Goal: Information Seeking & Learning: Learn about a topic

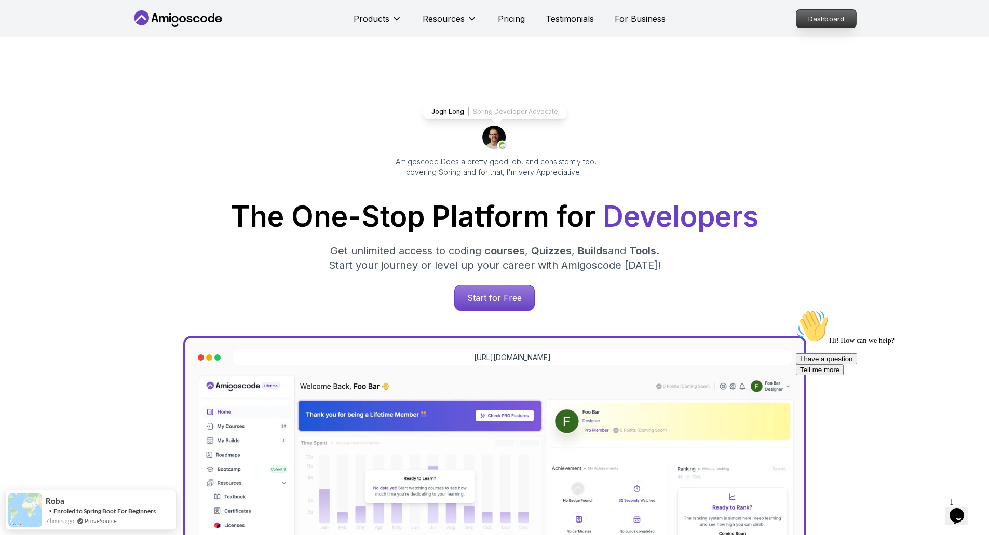
click at [842, 16] on p "Dashboard" at bounding box center [826, 19] width 60 height 18
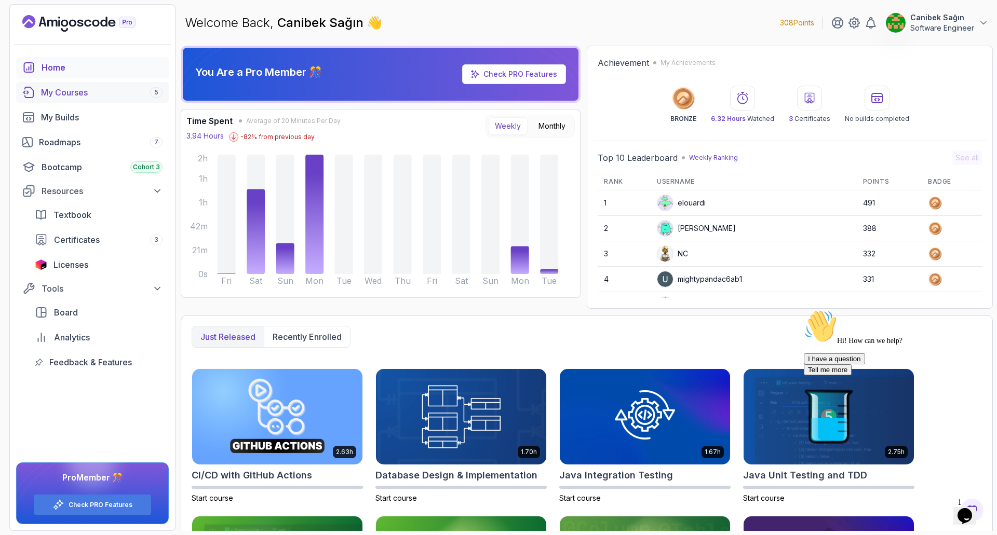
click at [81, 85] on link "My Courses 5" at bounding box center [92, 92] width 153 height 21
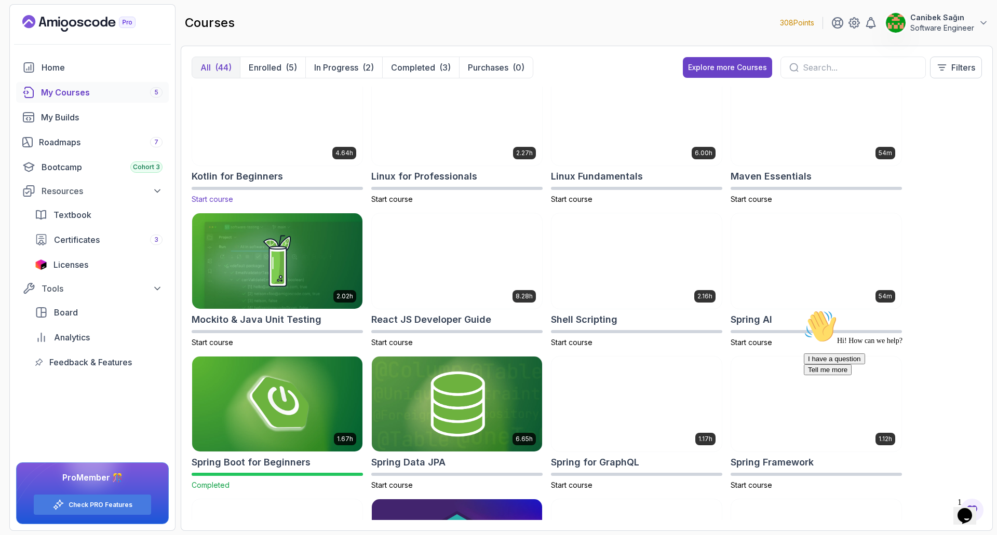
scroll to position [1090, 0]
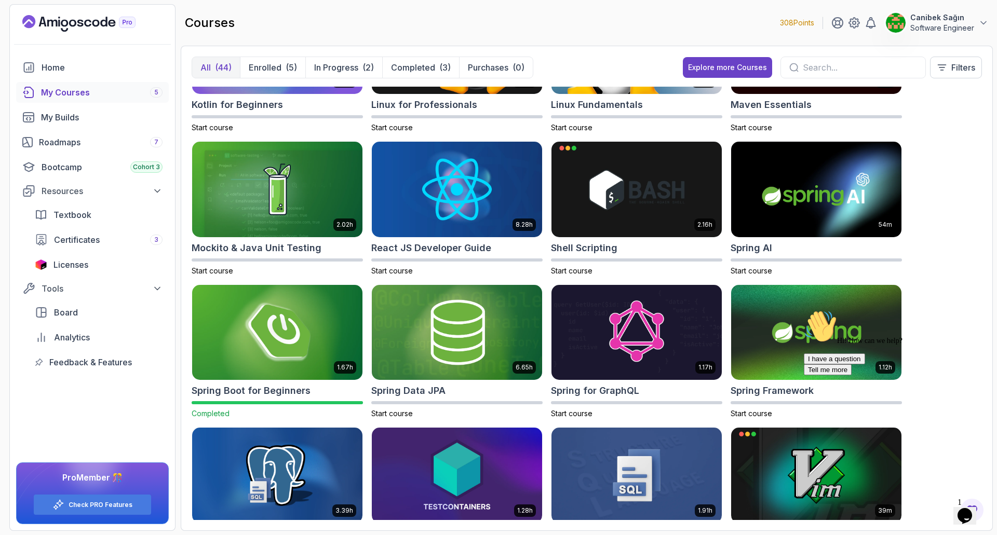
click at [280, 334] on img at bounding box center [277, 332] width 179 height 100
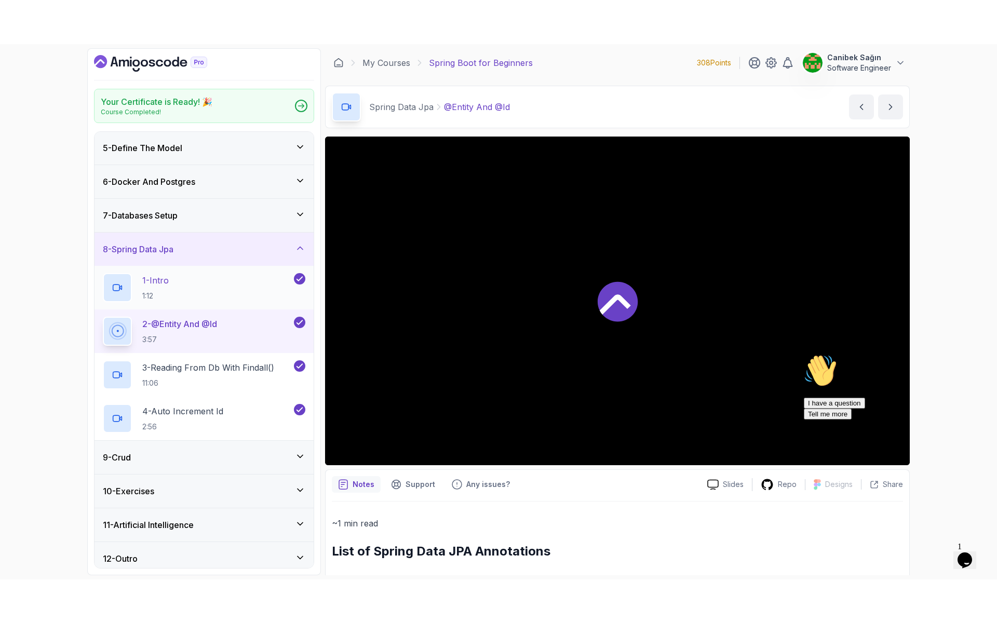
scroll to position [143, 0]
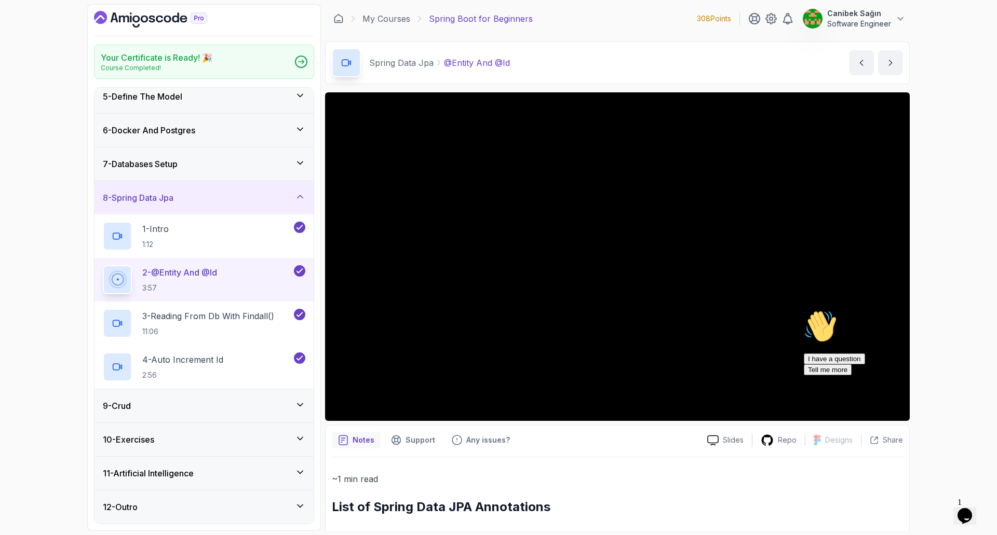
click at [197, 276] on p "2 - @Entity And @Id" at bounding box center [179, 272] width 75 height 12
drag, startPoint x: 973, startPoint y: 382, endPoint x: 1735, endPoint y: 699, distance: 824.9
click at [803, 310] on icon "Chat attention grabber" at bounding box center [803, 310] width 0 height 0
click at [208, 405] on div "9 - Crud" at bounding box center [204, 406] width 202 height 12
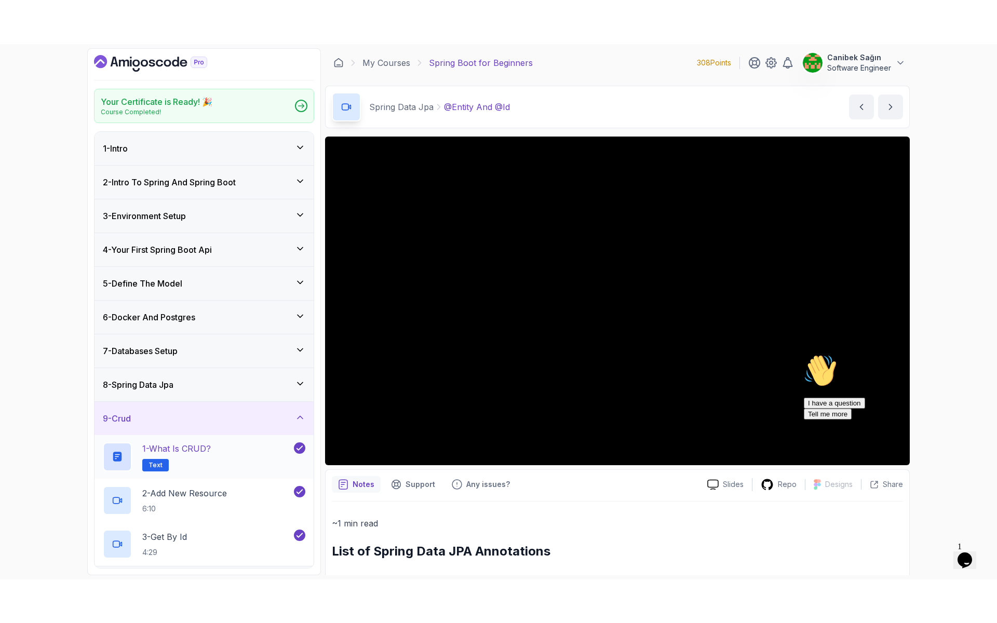
scroll to position [52, 0]
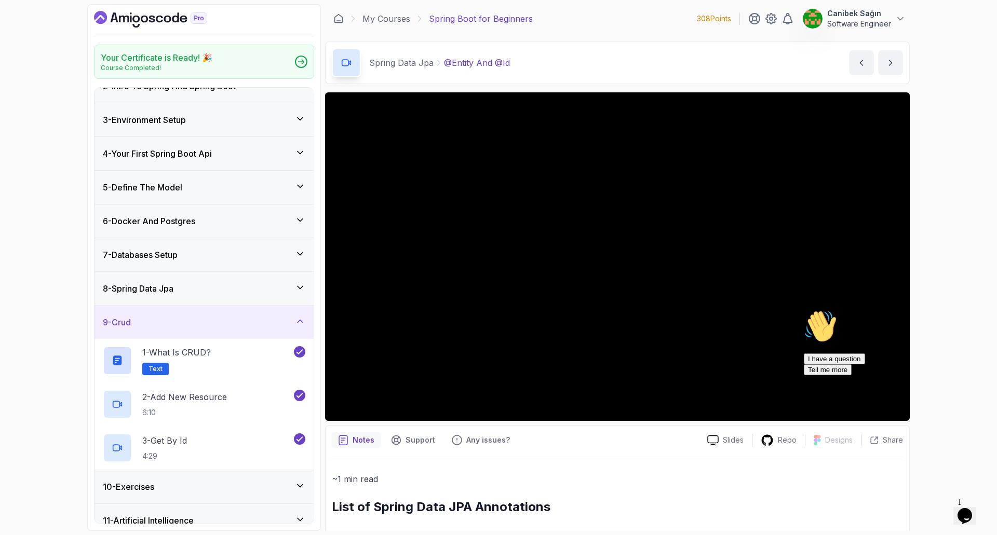
drag, startPoint x: 977, startPoint y: 385, endPoint x: 1773, endPoint y: 690, distance: 852.2
click at [803, 310] on icon "Chat attention grabber" at bounding box center [803, 310] width 0 height 0
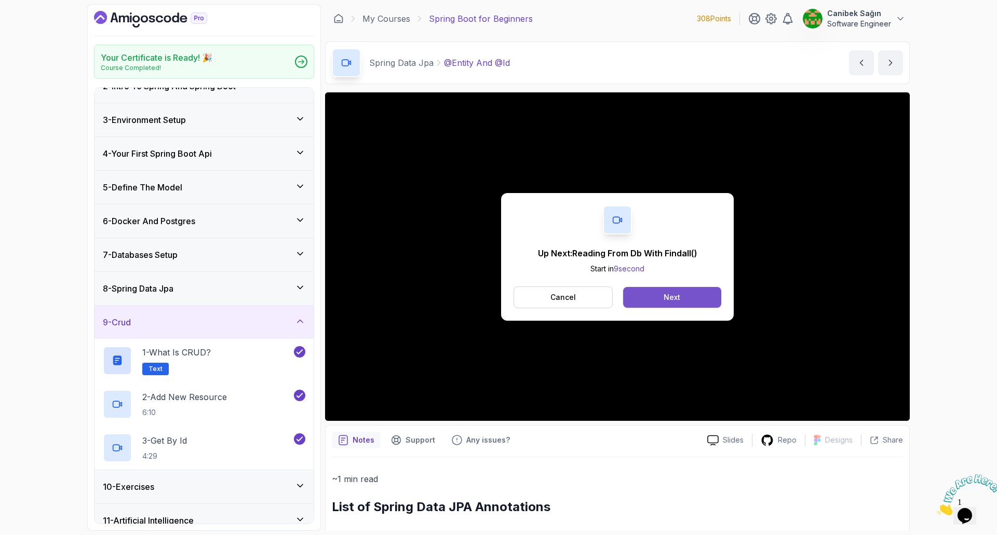
click at [662, 292] on button "Next" at bounding box center [672, 297] width 98 height 21
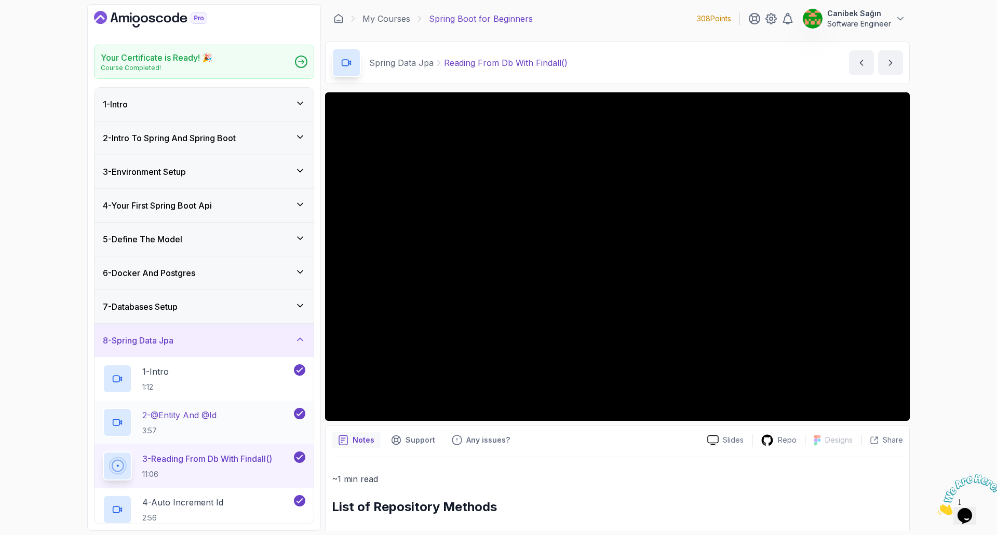
click at [184, 418] on p "2 - @Entity And @Id" at bounding box center [179, 415] width 74 height 12
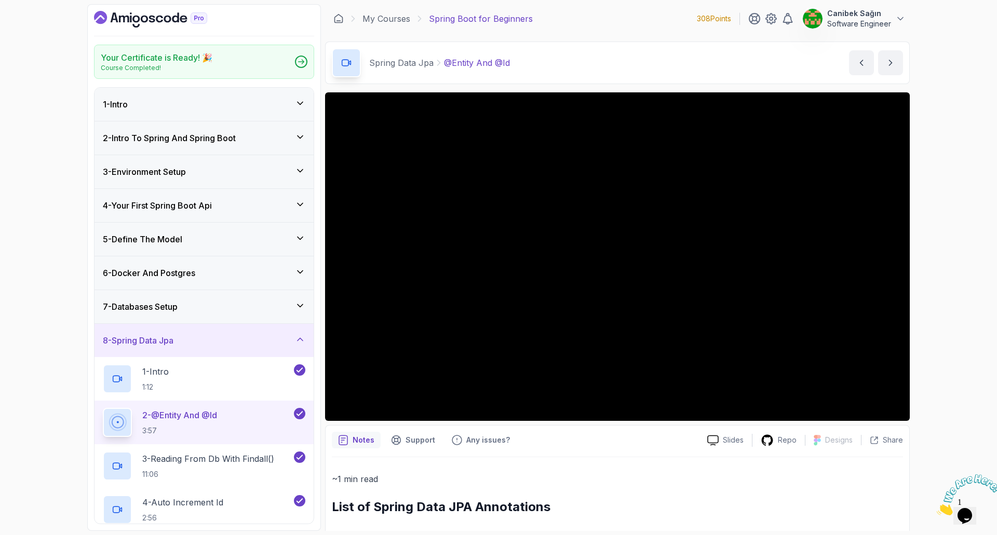
click at [206, 309] on div "7 - Databases Setup" at bounding box center [204, 307] width 202 height 12
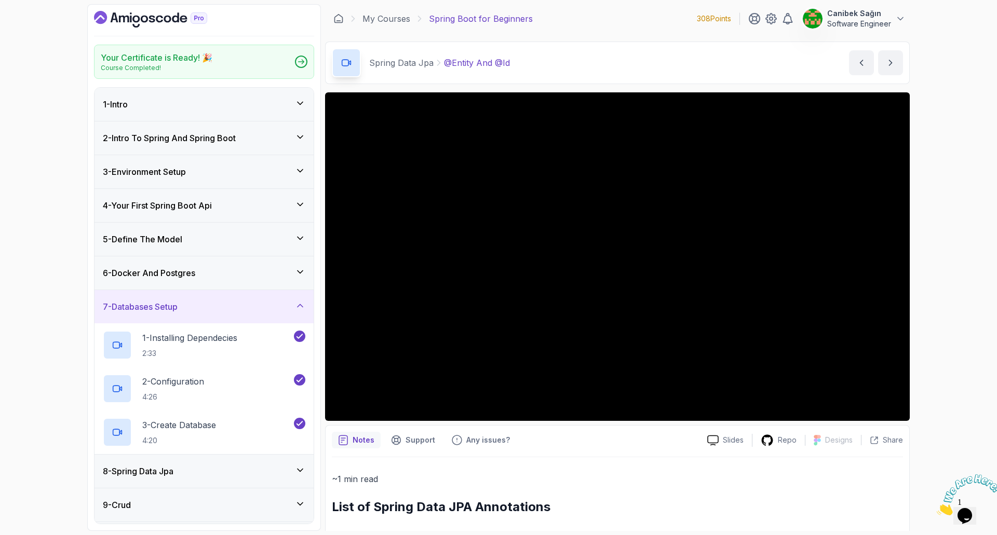
click at [206, 309] on div "7 - Databases Setup" at bounding box center [204, 307] width 202 height 12
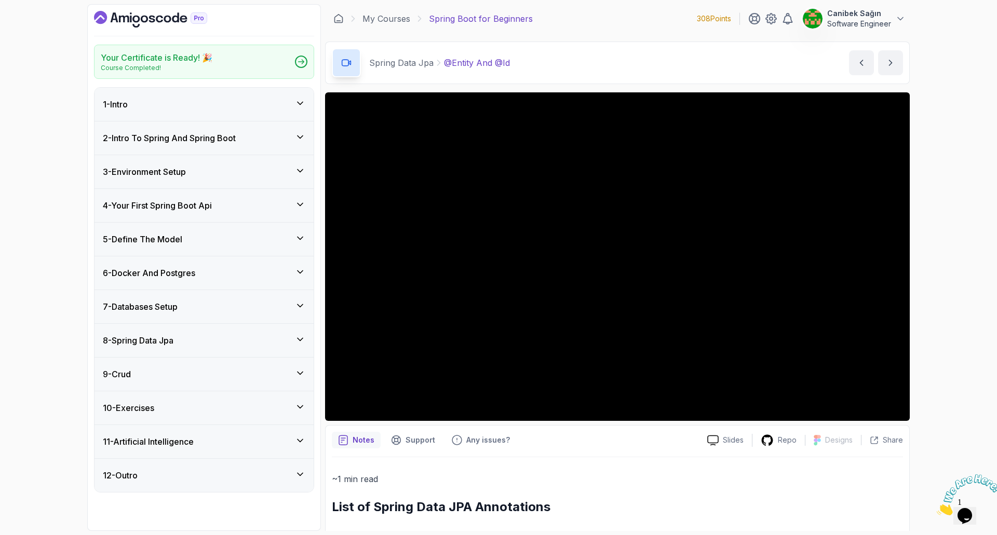
click at [210, 268] on div "6 - Docker And Postgres" at bounding box center [204, 273] width 202 height 12
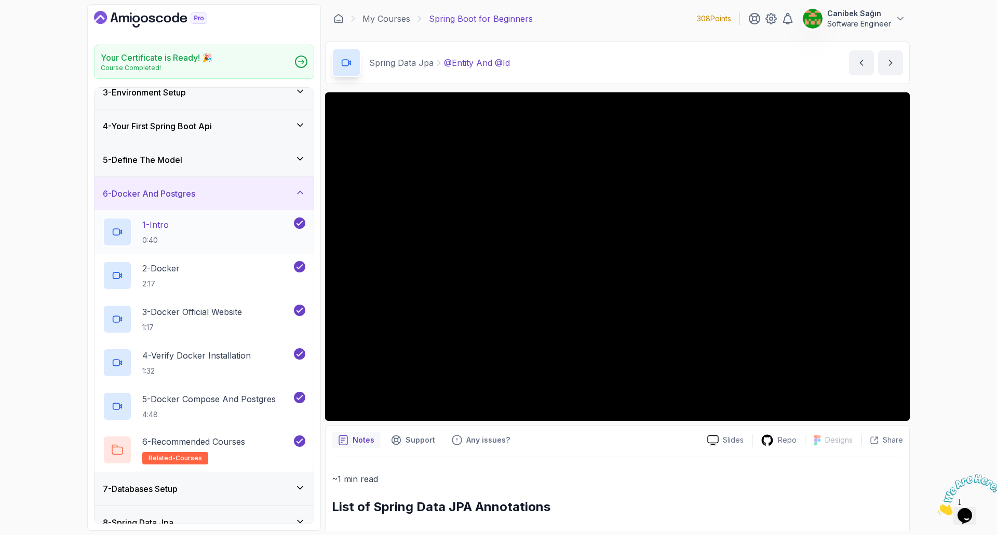
scroll to position [104, 0]
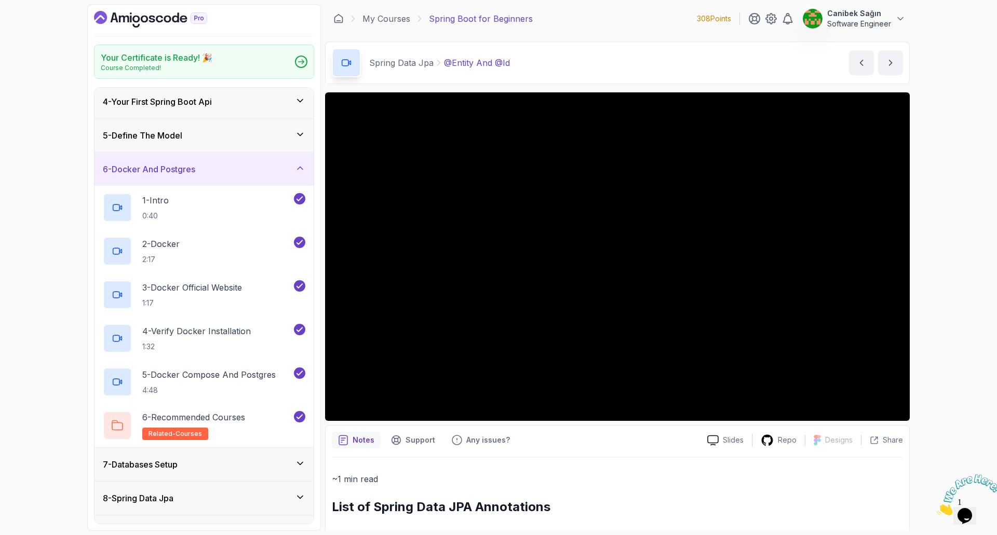
click at [302, 165] on icon at bounding box center [300, 168] width 10 height 10
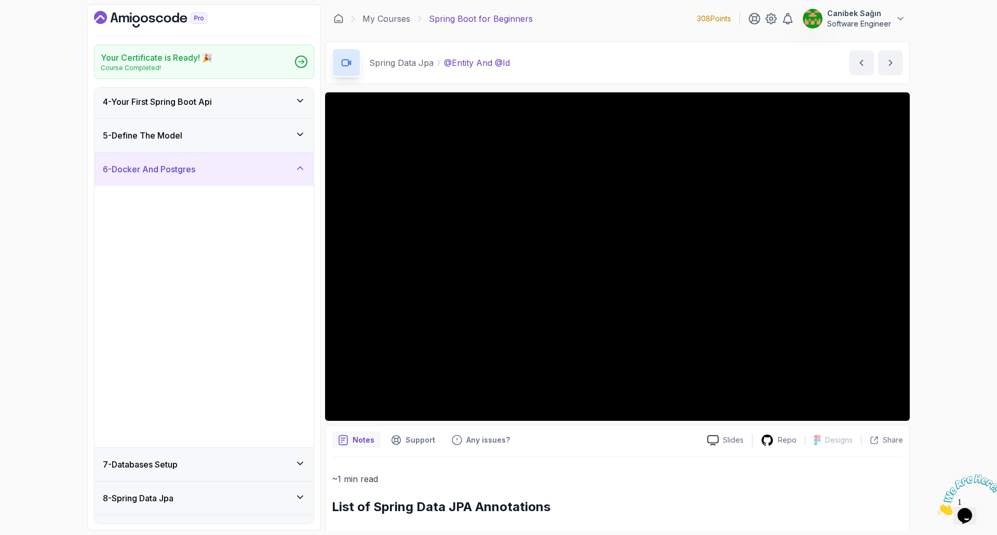
scroll to position [0, 0]
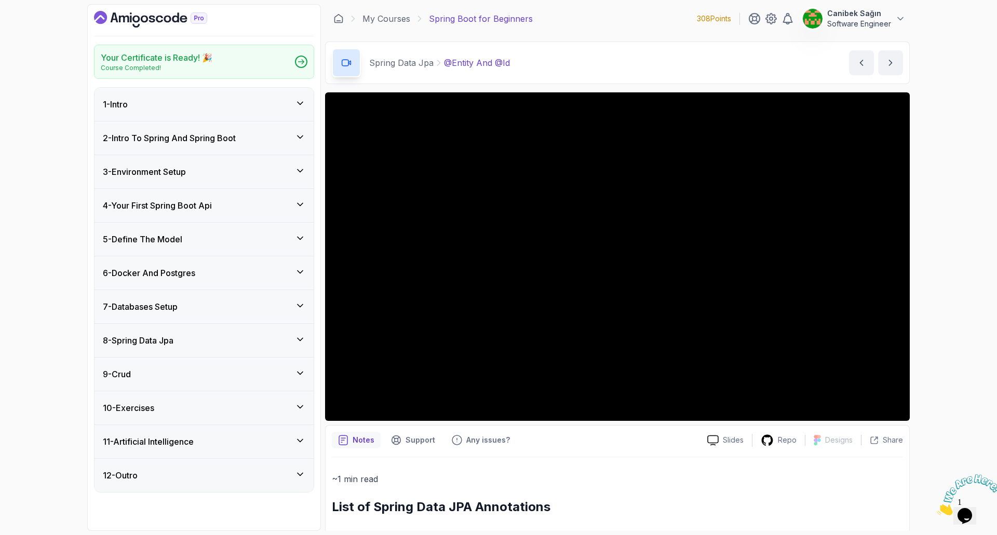
click at [198, 367] on div "9 - Crud" at bounding box center [203, 374] width 219 height 33
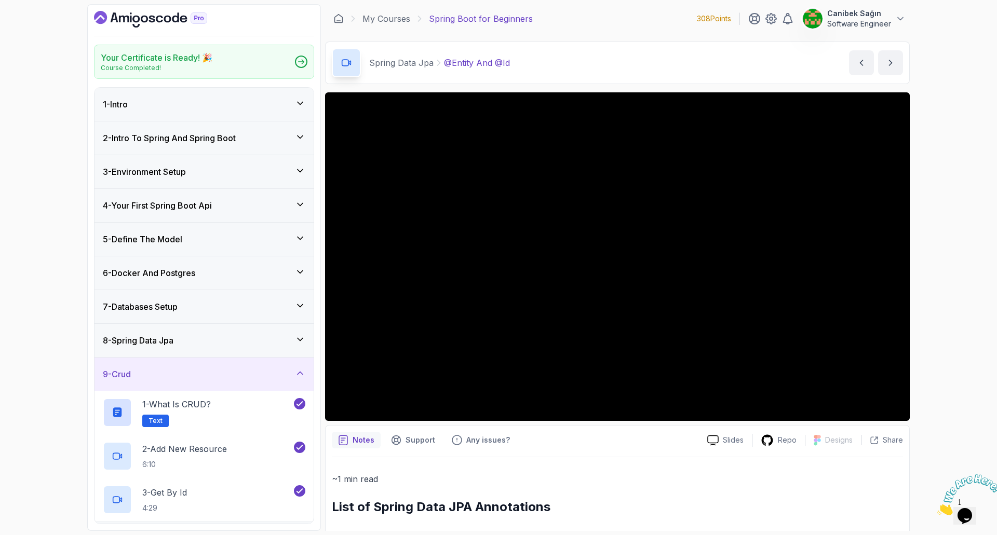
click at [198, 367] on div "9 - Crud" at bounding box center [203, 374] width 219 height 33
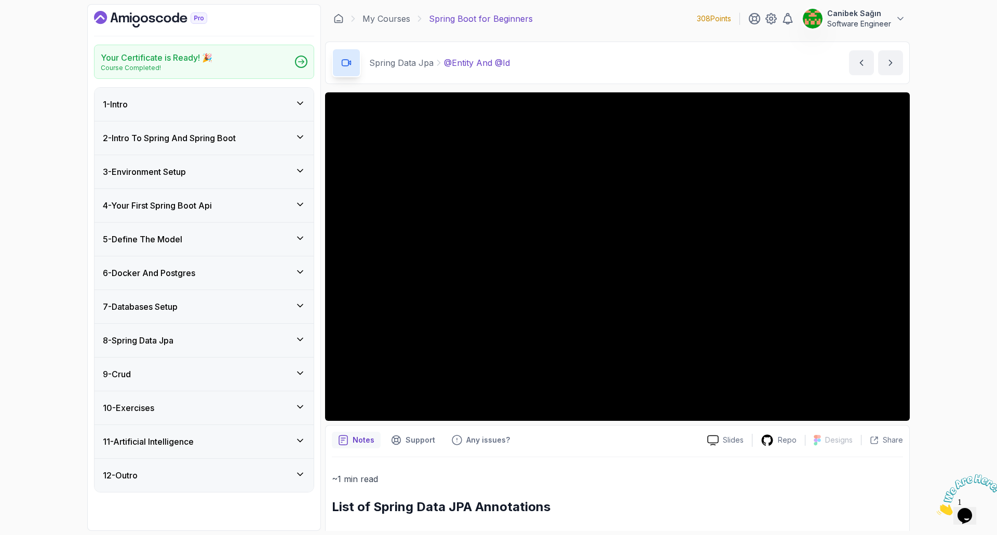
click at [197, 333] on div "8 - Spring Data Jpa" at bounding box center [203, 340] width 219 height 33
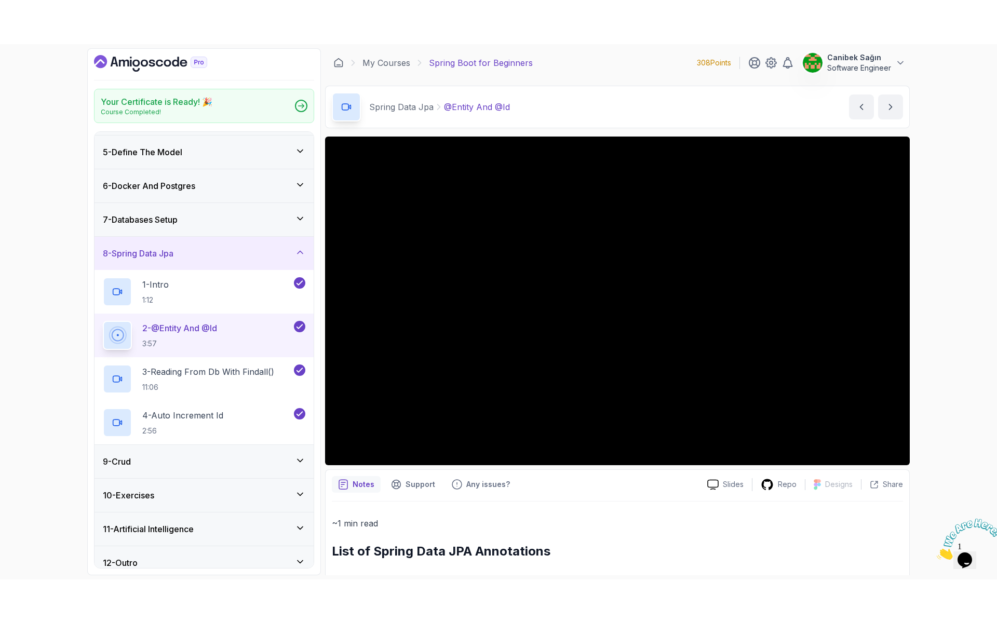
scroll to position [143, 0]
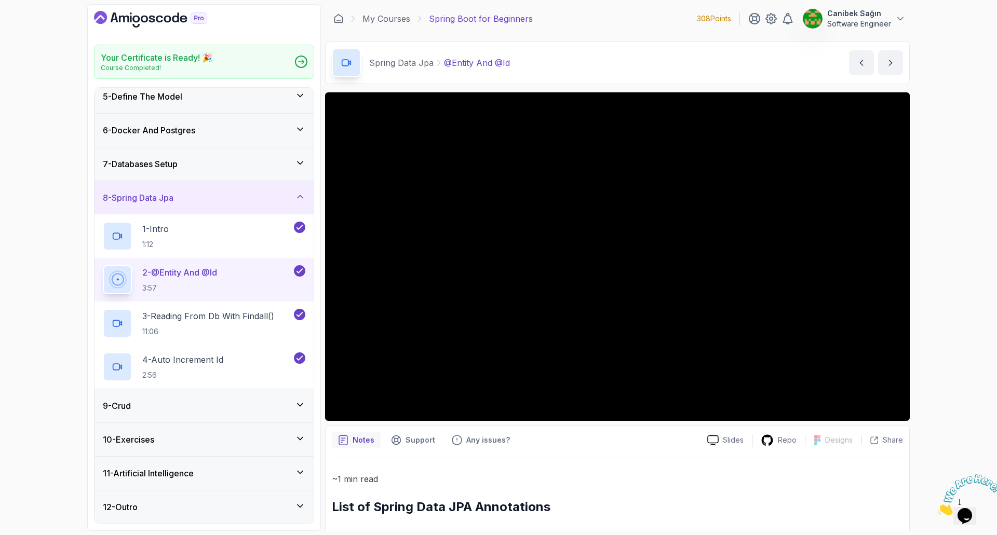
click at [724, 58] on div "Spring Data Jpa @Entity And @Id @Entity And @Id by nelson" at bounding box center [617, 63] width 584 height 43
click at [169, 233] on p "1 - Intro" at bounding box center [155, 229] width 26 height 12
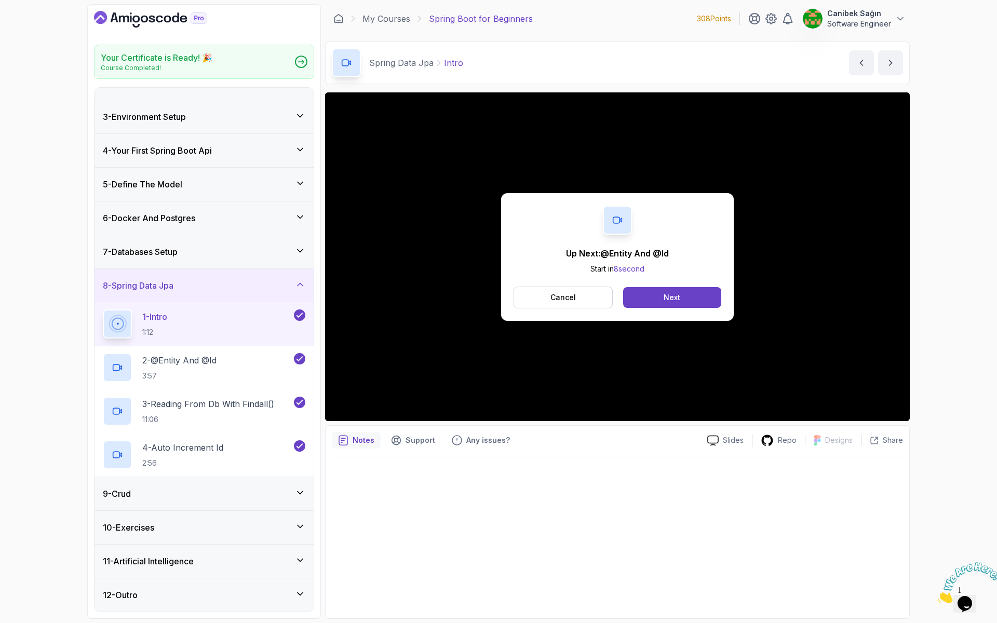
scroll to position [143, 0]
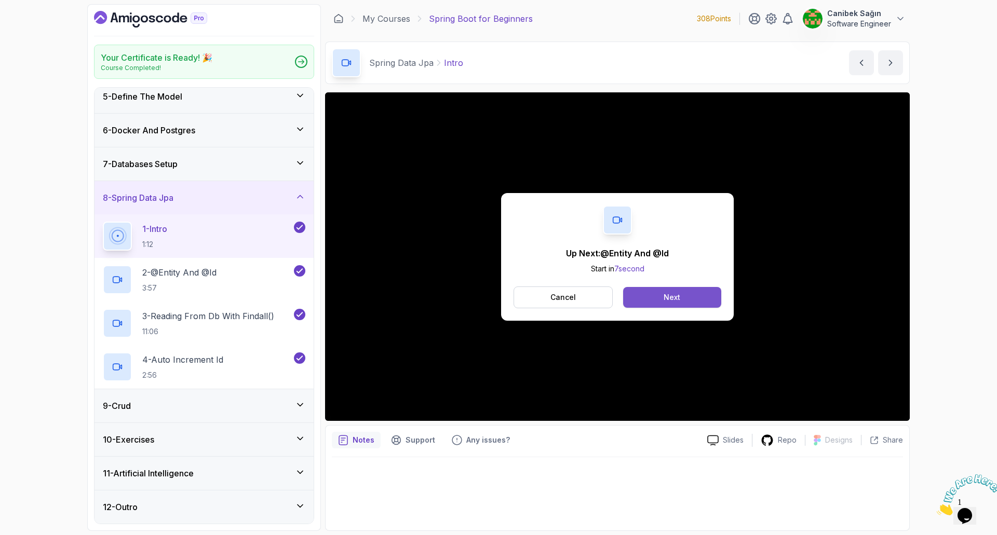
click at [710, 303] on button "Next" at bounding box center [672, 297] width 98 height 21
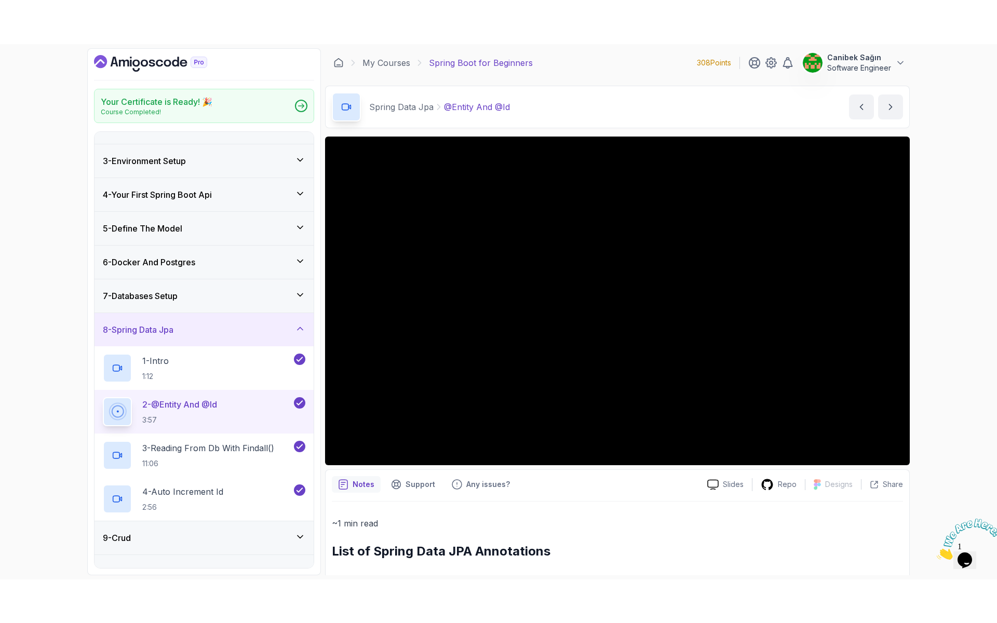
scroll to position [143, 0]
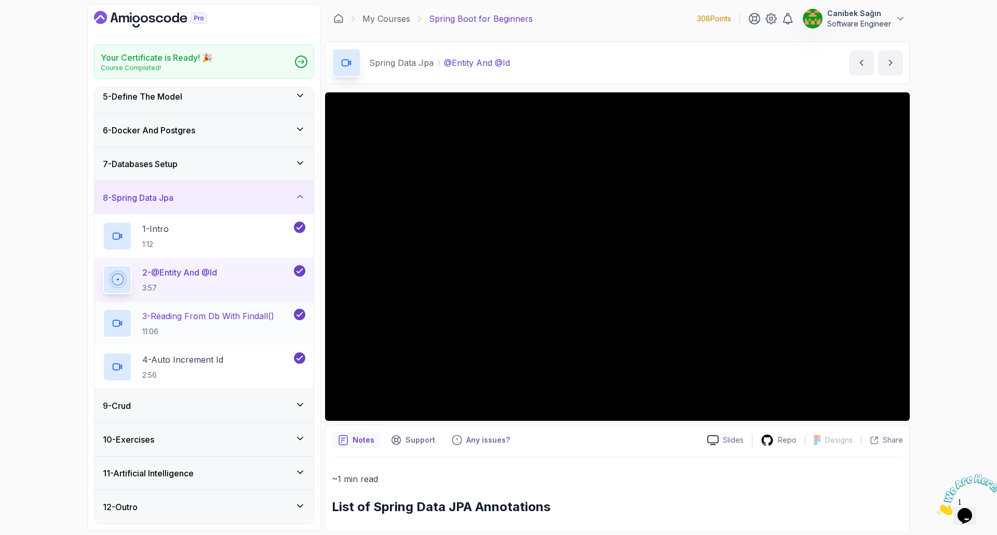
click at [236, 313] on p "3 - Reading From Db With Findall()" at bounding box center [208, 316] width 132 height 12
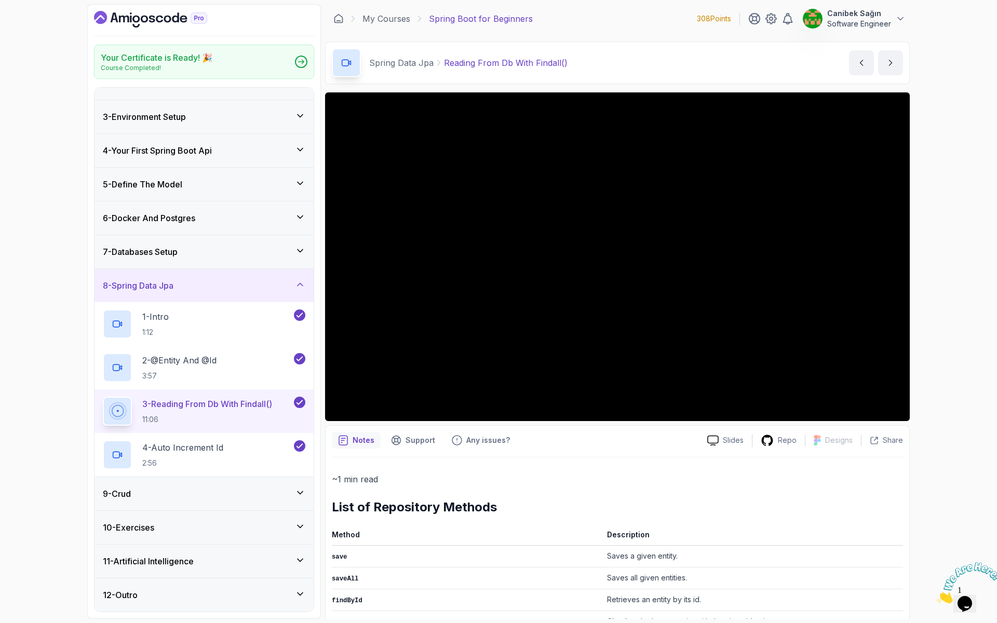
scroll to position [55, 0]
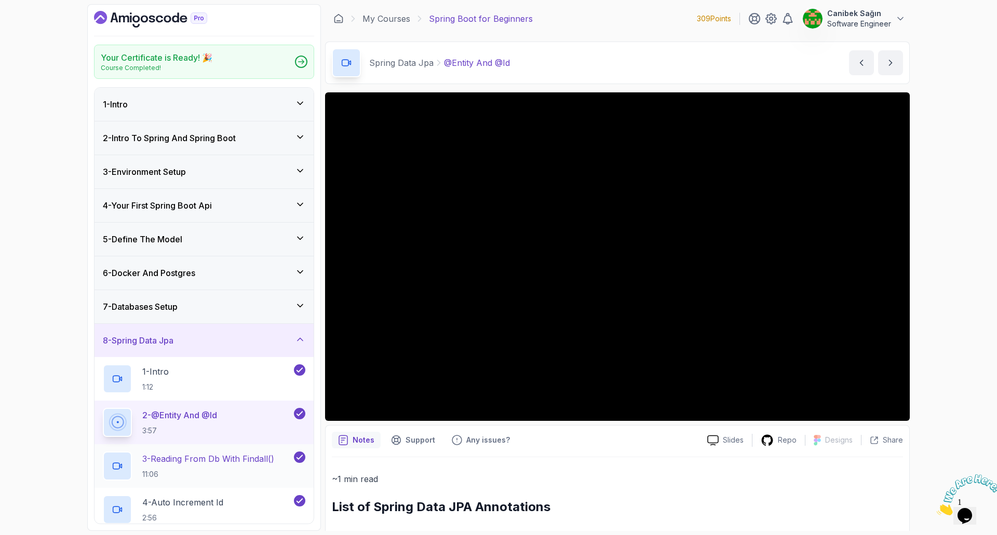
click at [213, 465] on h2 "3 - Reading From Db With Findall() 11:06" at bounding box center [208, 466] width 132 height 27
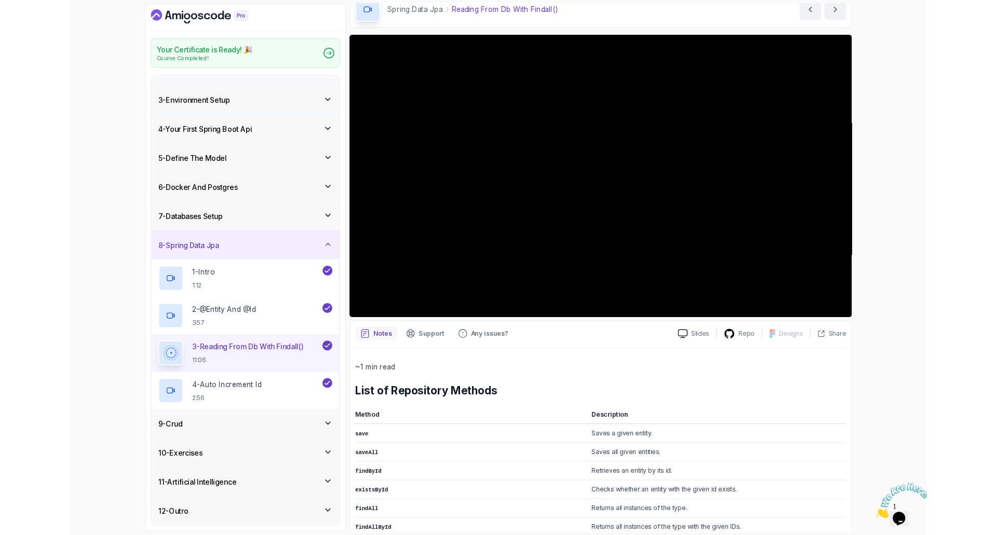
scroll to position [104, 0]
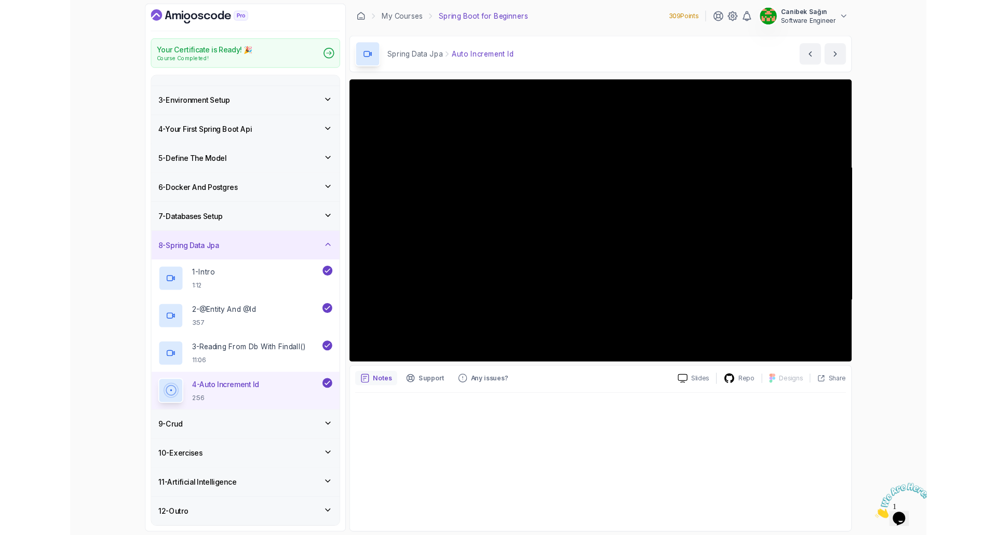
scroll to position [104, 0]
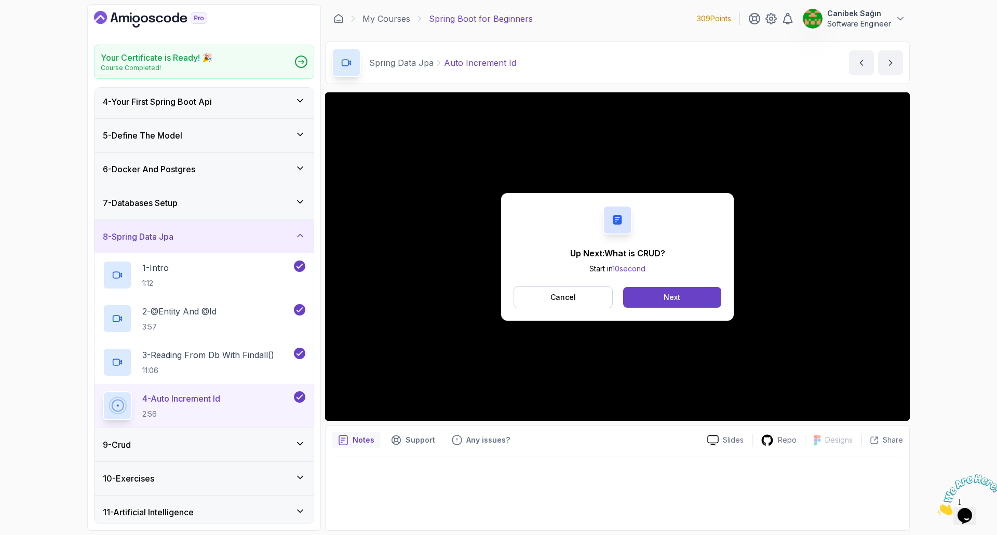
click at [233, 450] on div "9 - Crud" at bounding box center [204, 445] width 202 height 12
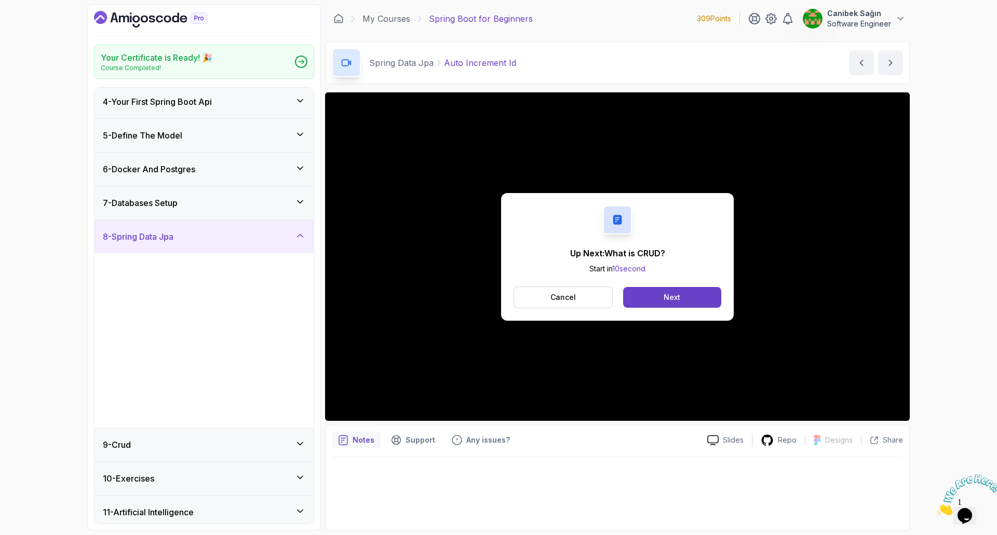
scroll to position [0, 0]
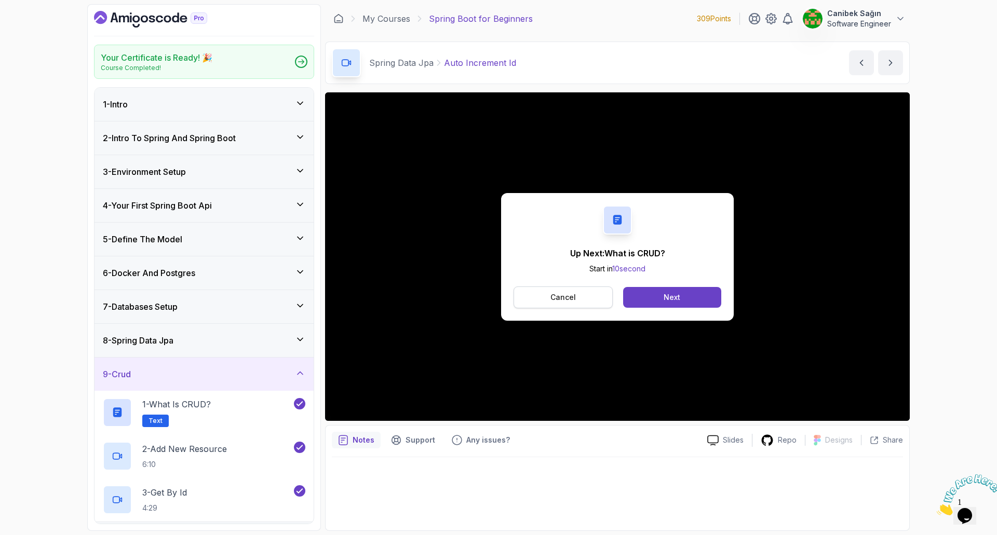
click at [587, 302] on button "Cancel" at bounding box center [562, 298] width 99 height 22
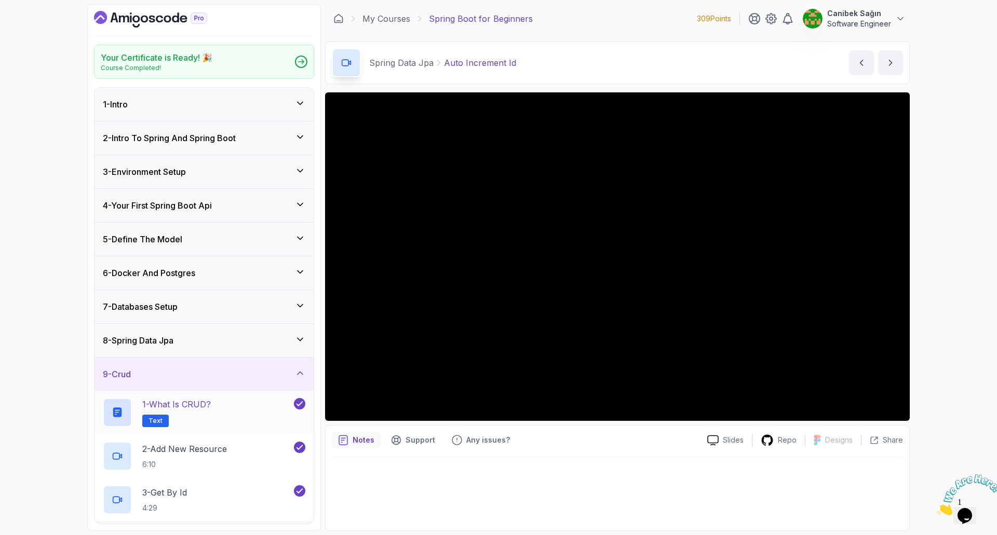
click at [184, 401] on p "1 - What is CRUD?" at bounding box center [176, 404] width 69 height 12
